Goal: Task Accomplishment & Management: Use online tool/utility

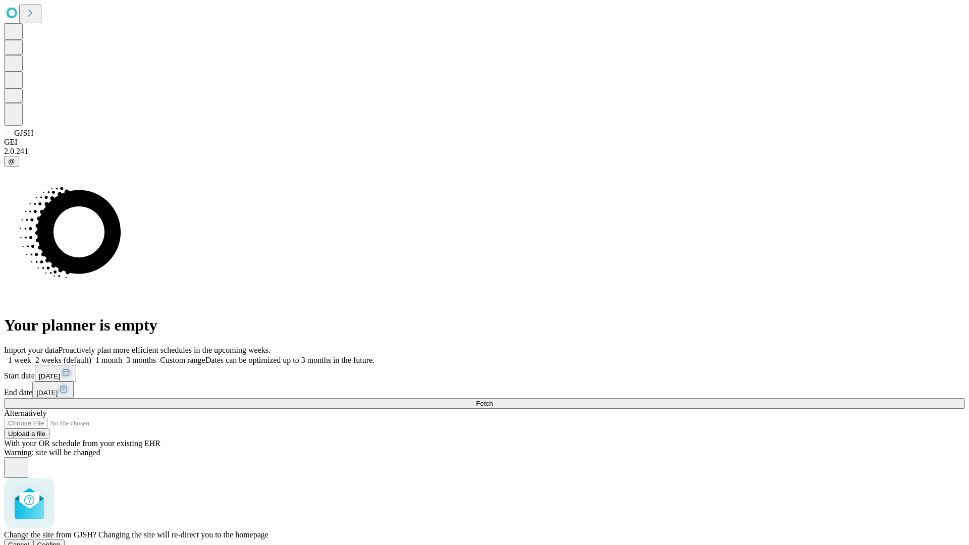
click at [61, 541] on span "Confirm" at bounding box center [49, 545] width 24 height 8
click at [122, 356] on label "1 month" at bounding box center [106, 360] width 31 height 9
click at [493, 400] on span "Fetch" at bounding box center [484, 404] width 17 height 8
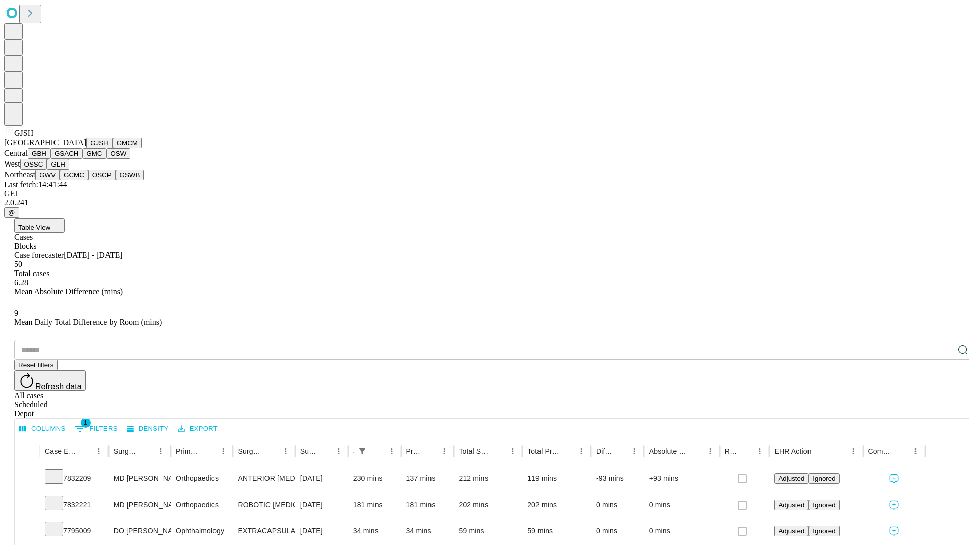
click at [113, 148] on button "GMCM" at bounding box center [127, 143] width 29 height 11
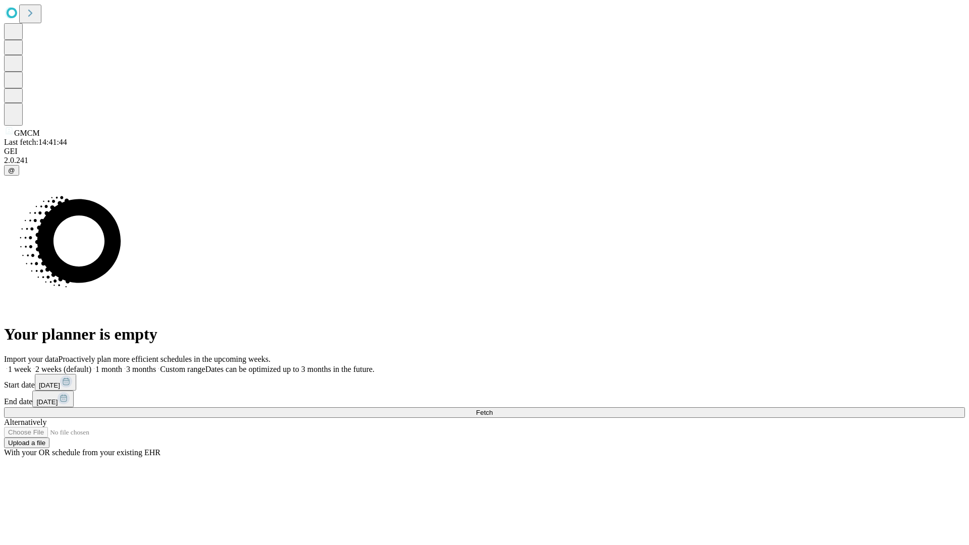
click at [493, 409] on span "Fetch" at bounding box center [484, 413] width 17 height 8
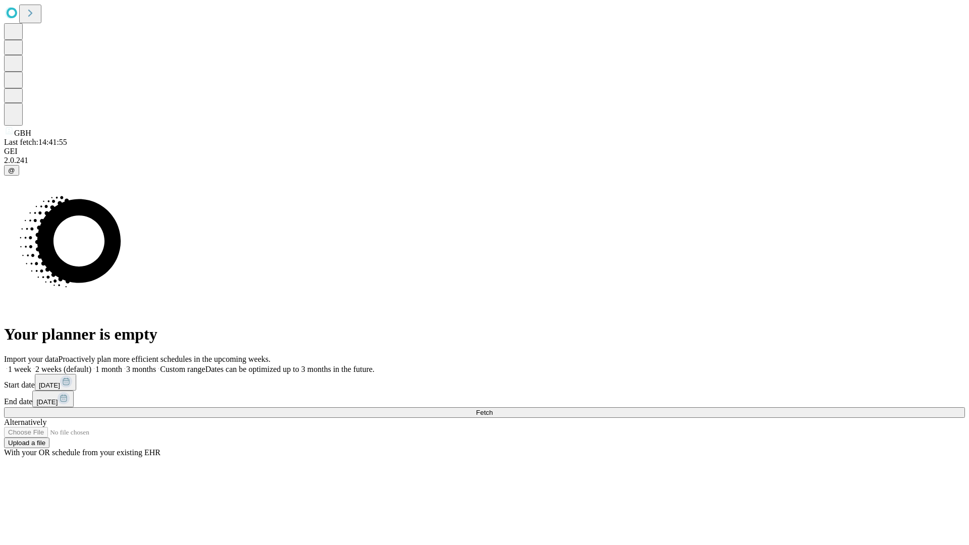
click at [122, 365] on label "1 month" at bounding box center [106, 369] width 31 height 9
click at [493, 409] on span "Fetch" at bounding box center [484, 413] width 17 height 8
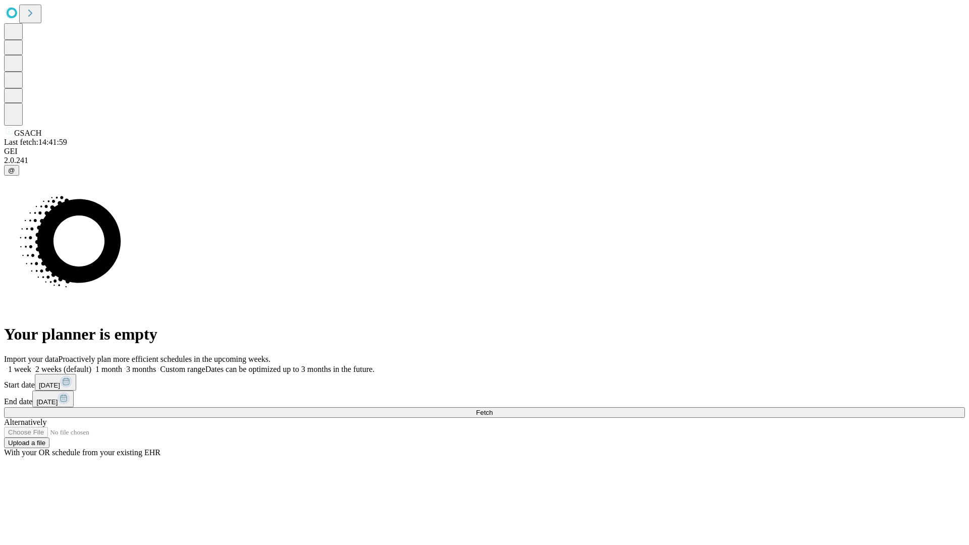
click at [122, 365] on label "1 month" at bounding box center [106, 369] width 31 height 9
click at [493, 409] on span "Fetch" at bounding box center [484, 413] width 17 height 8
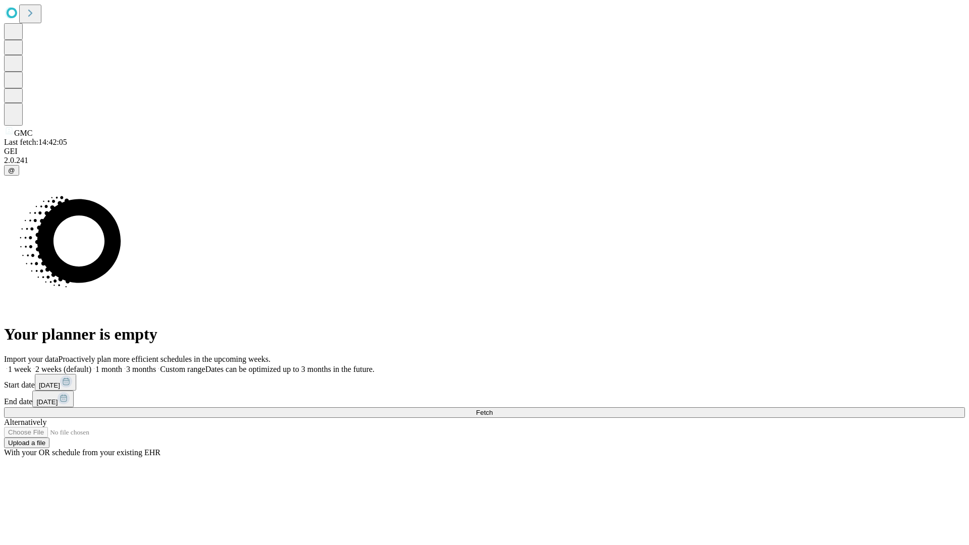
click at [122, 365] on label "1 month" at bounding box center [106, 369] width 31 height 9
click at [493, 409] on span "Fetch" at bounding box center [484, 413] width 17 height 8
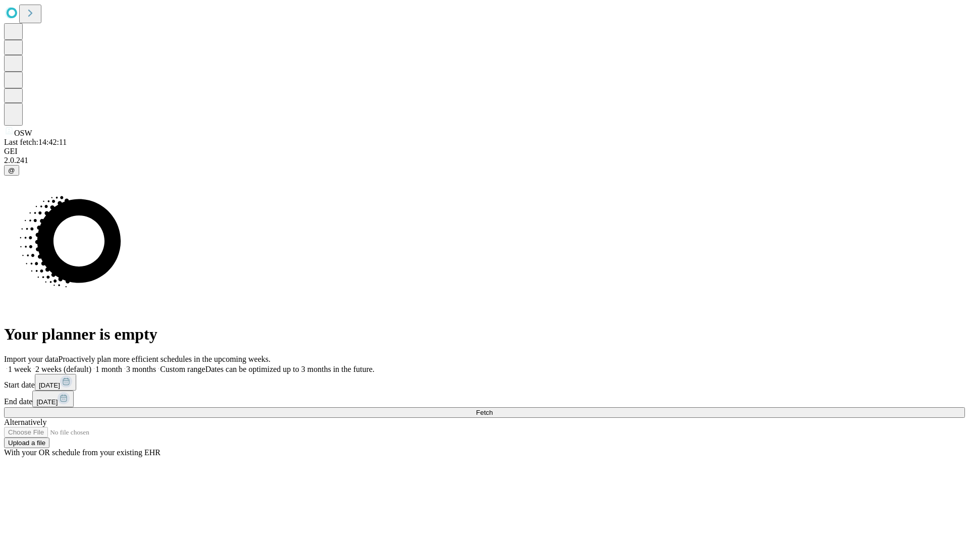
click at [493, 409] on span "Fetch" at bounding box center [484, 413] width 17 height 8
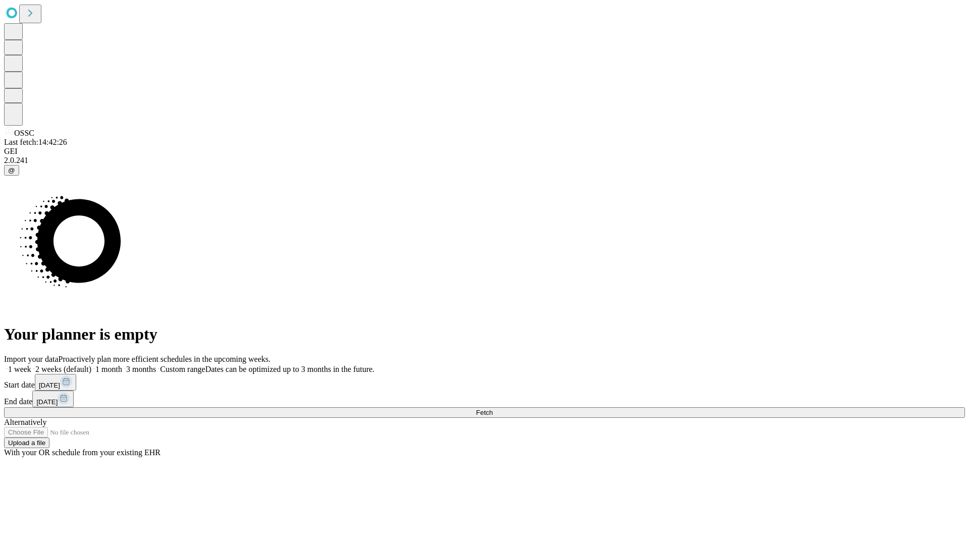
click at [122, 365] on label "1 month" at bounding box center [106, 369] width 31 height 9
click at [493, 409] on span "Fetch" at bounding box center [484, 413] width 17 height 8
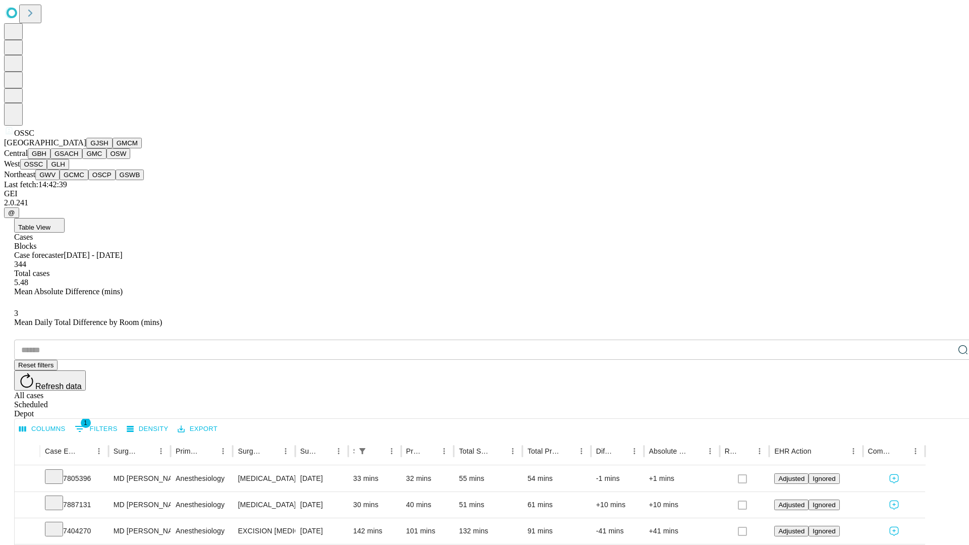
click at [69, 170] on button "GLH" at bounding box center [58, 164] width 22 height 11
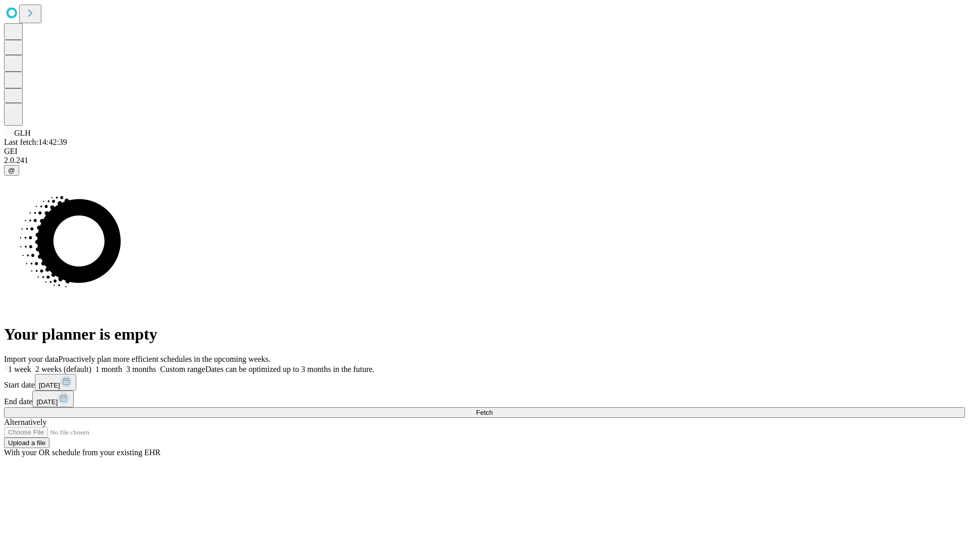
click at [122, 365] on label "1 month" at bounding box center [106, 369] width 31 height 9
click at [493, 409] on span "Fetch" at bounding box center [484, 413] width 17 height 8
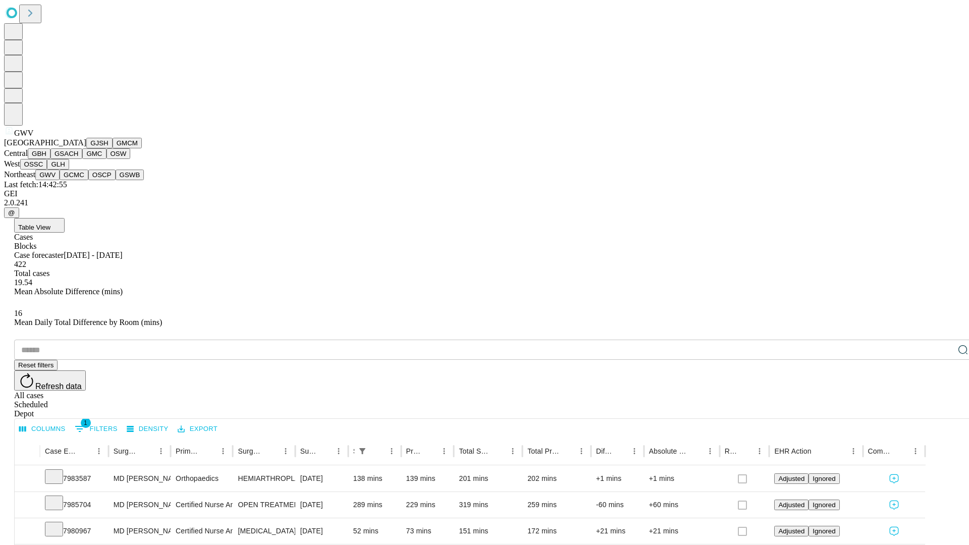
click at [78, 180] on button "GCMC" at bounding box center [74, 175] width 29 height 11
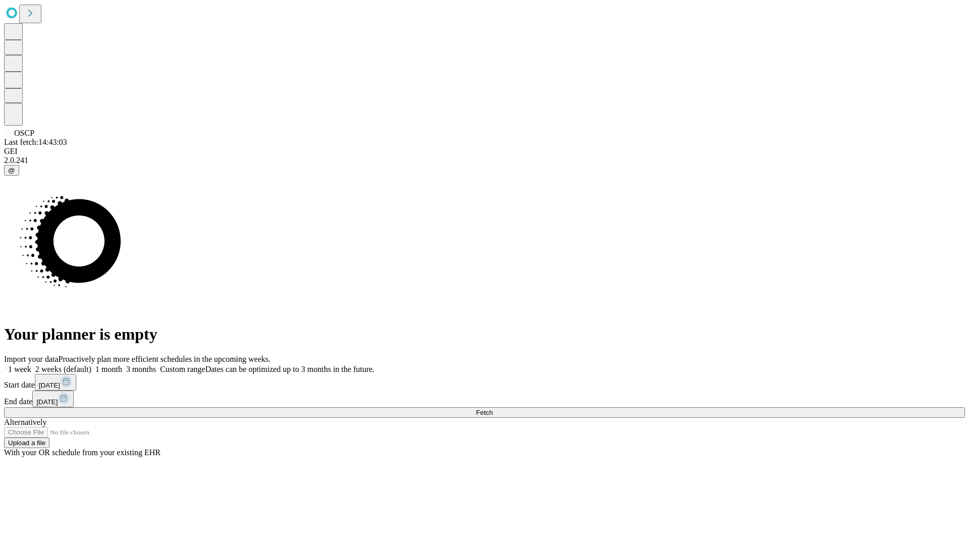
click at [122, 365] on label "1 month" at bounding box center [106, 369] width 31 height 9
click at [493, 409] on span "Fetch" at bounding box center [484, 413] width 17 height 8
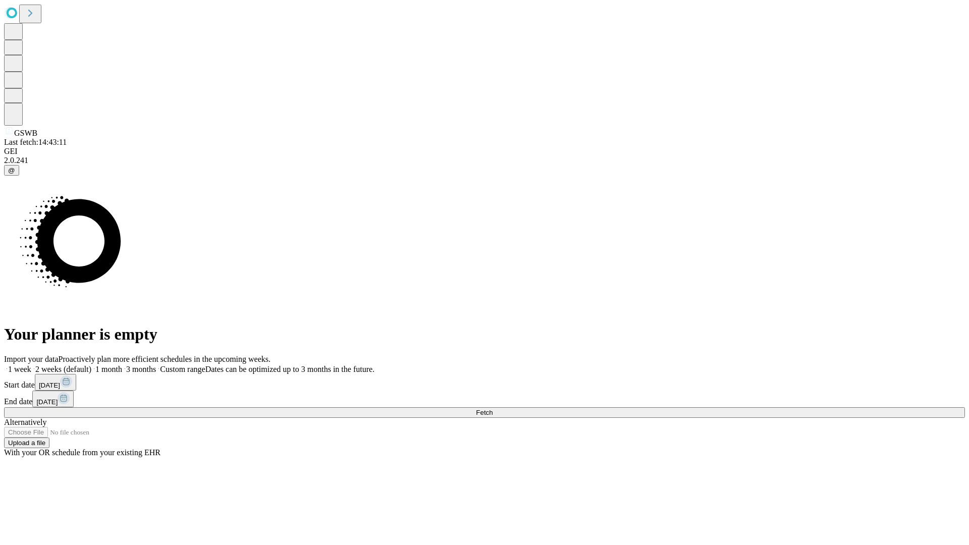
click at [122, 365] on label "1 month" at bounding box center [106, 369] width 31 height 9
click at [493, 409] on span "Fetch" at bounding box center [484, 413] width 17 height 8
